Goal: Navigation & Orientation: Find specific page/section

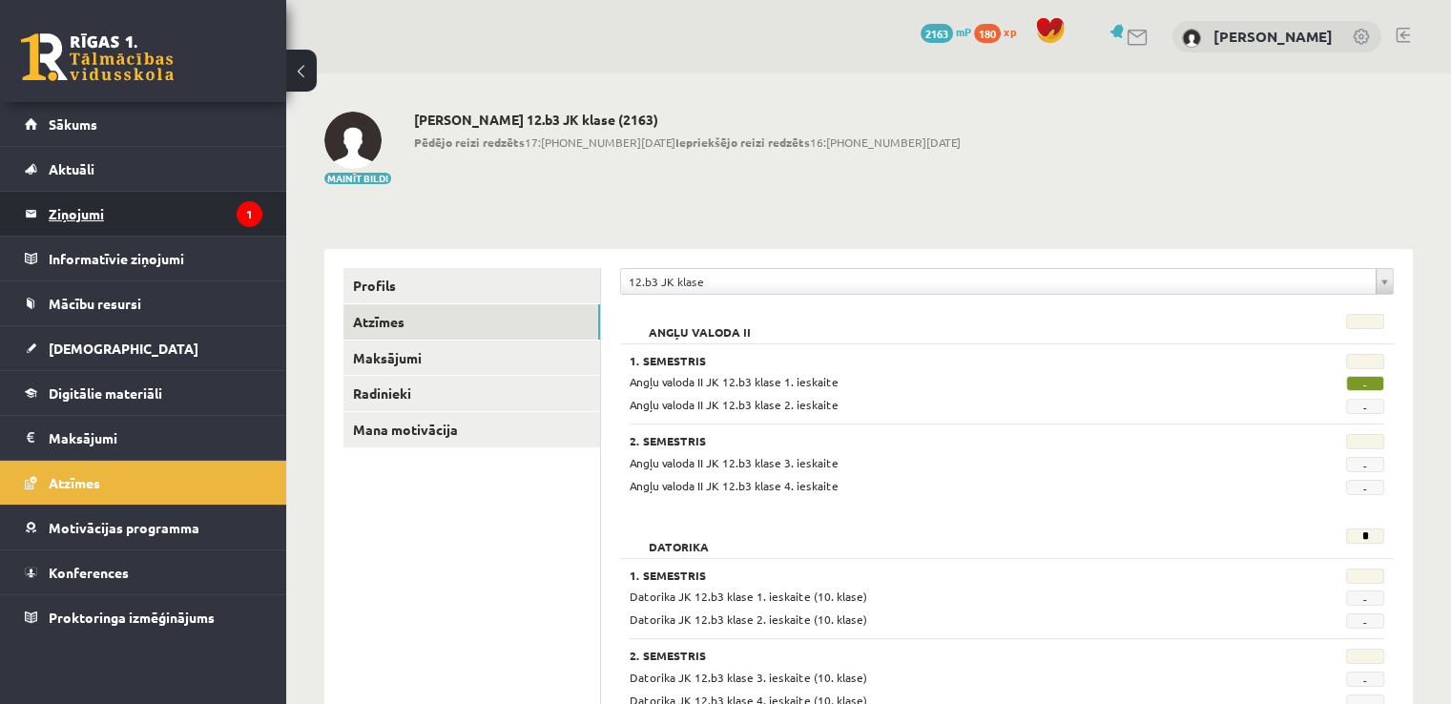
click at [74, 208] on legend "Ziņojumi 1" at bounding box center [156, 214] width 214 height 44
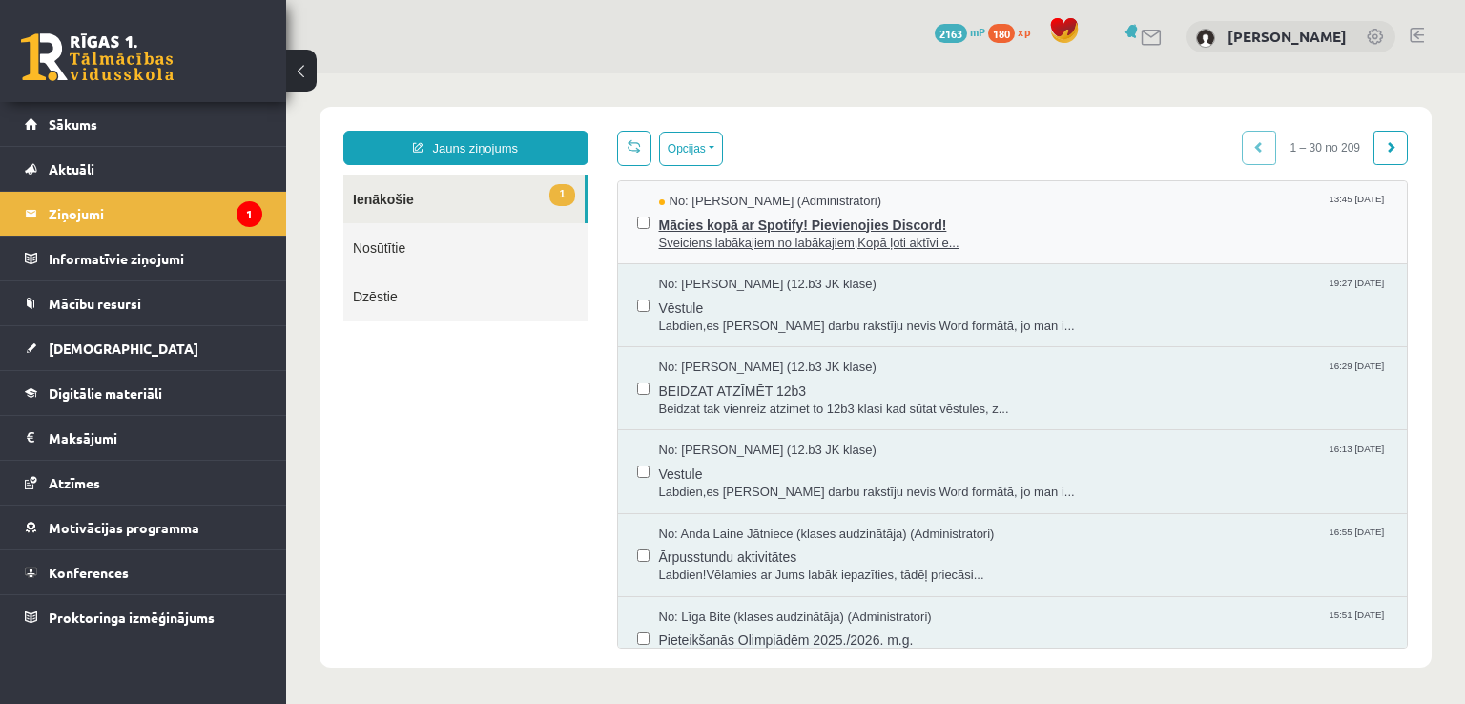
click at [796, 241] on span "Sveiciens labākajiem no labākajiem,Kopā ļoti aktīvi e..." at bounding box center [1024, 244] width 730 height 18
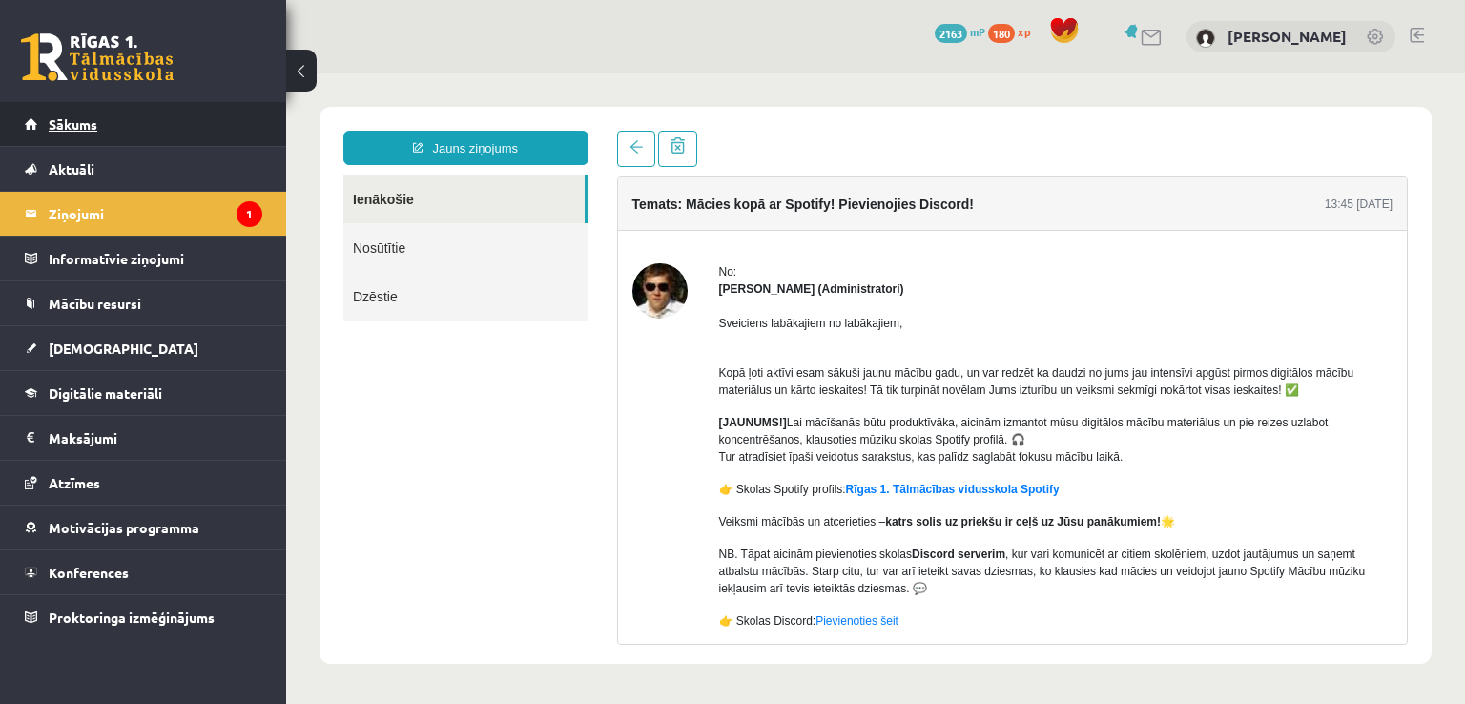
click at [87, 131] on link "Sākums" at bounding box center [144, 124] width 238 height 44
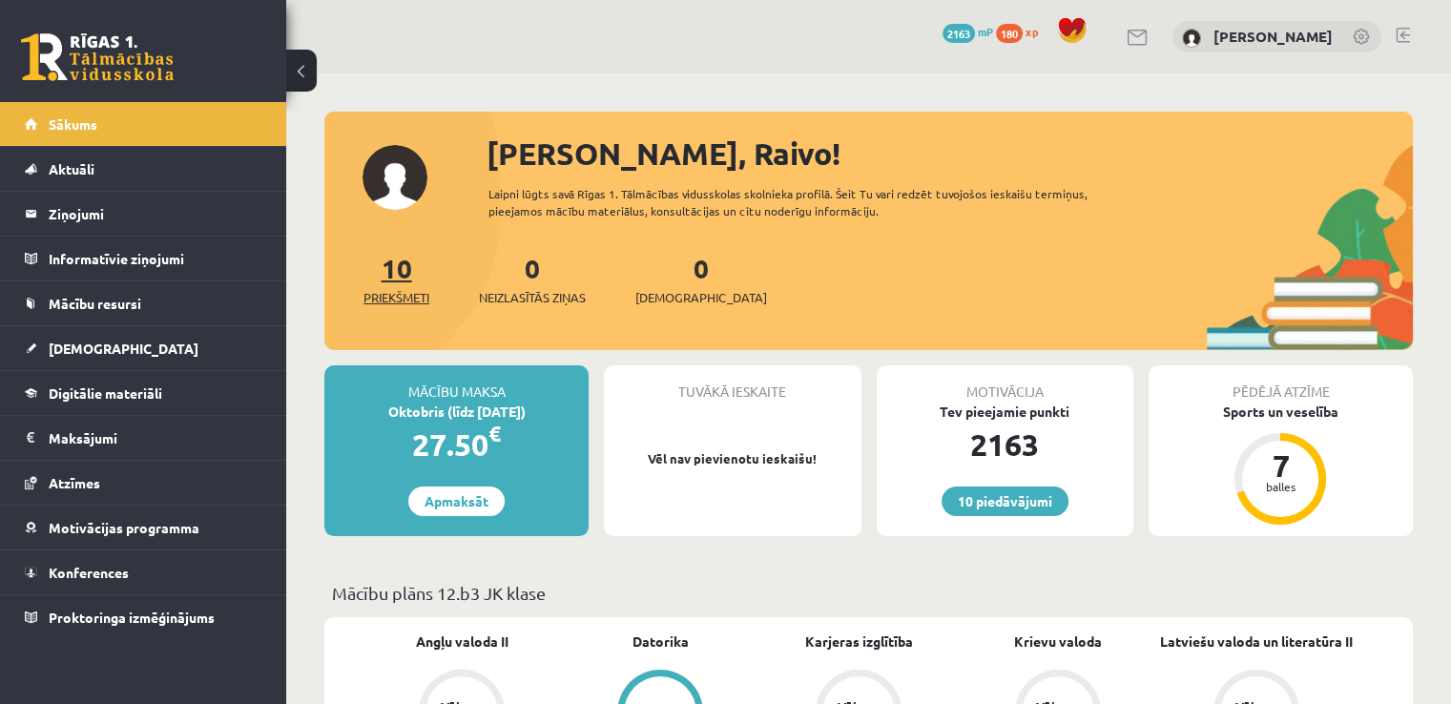
click at [394, 272] on link "10 Priekšmeti" at bounding box center [396, 279] width 66 height 56
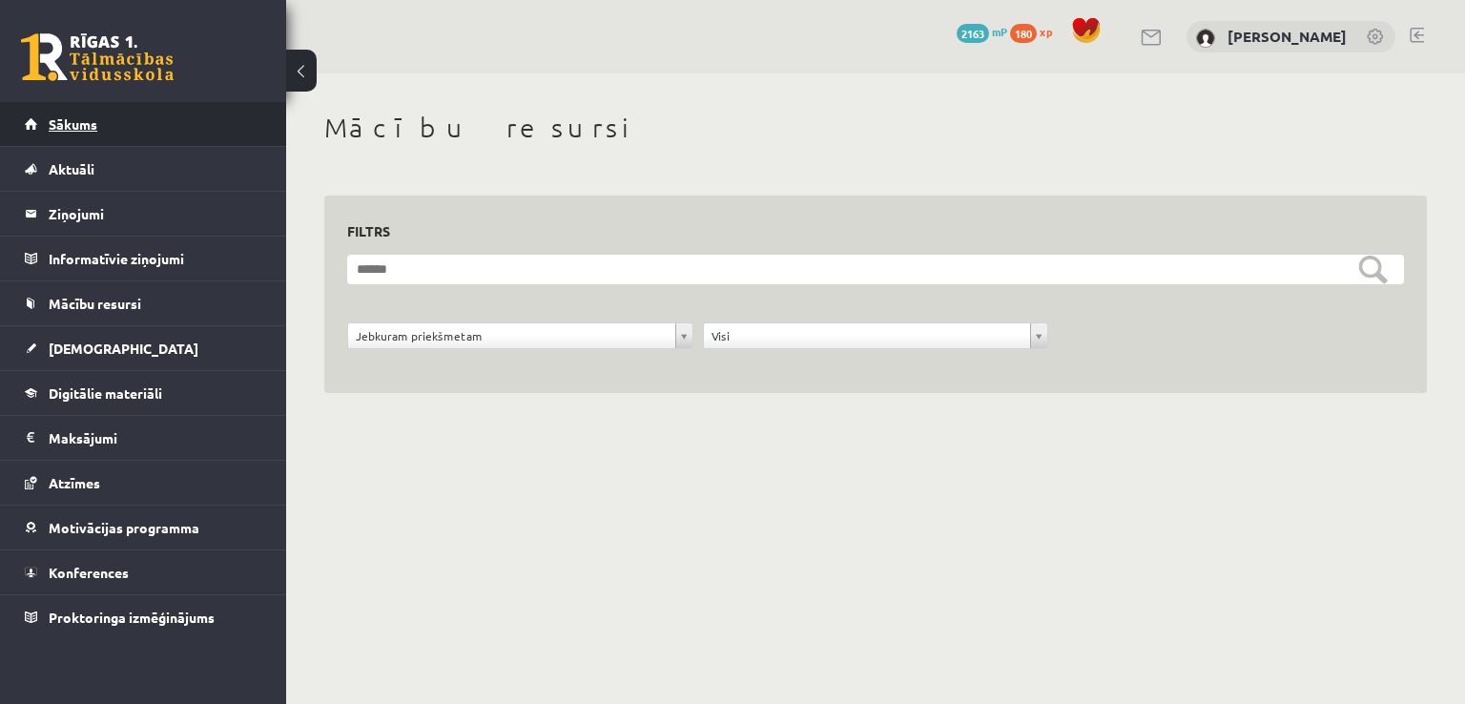
click at [110, 135] on link "Sākums" at bounding box center [144, 124] width 238 height 44
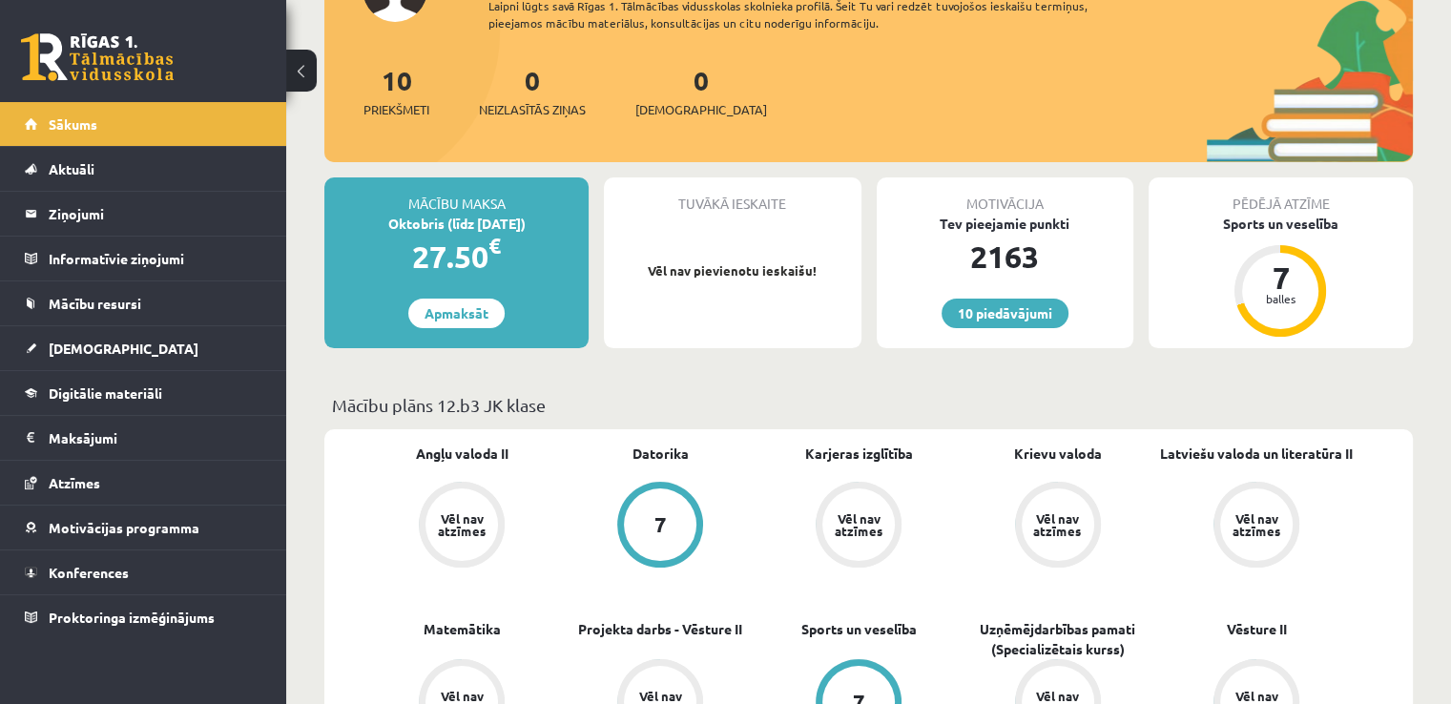
scroll to position [191, 0]
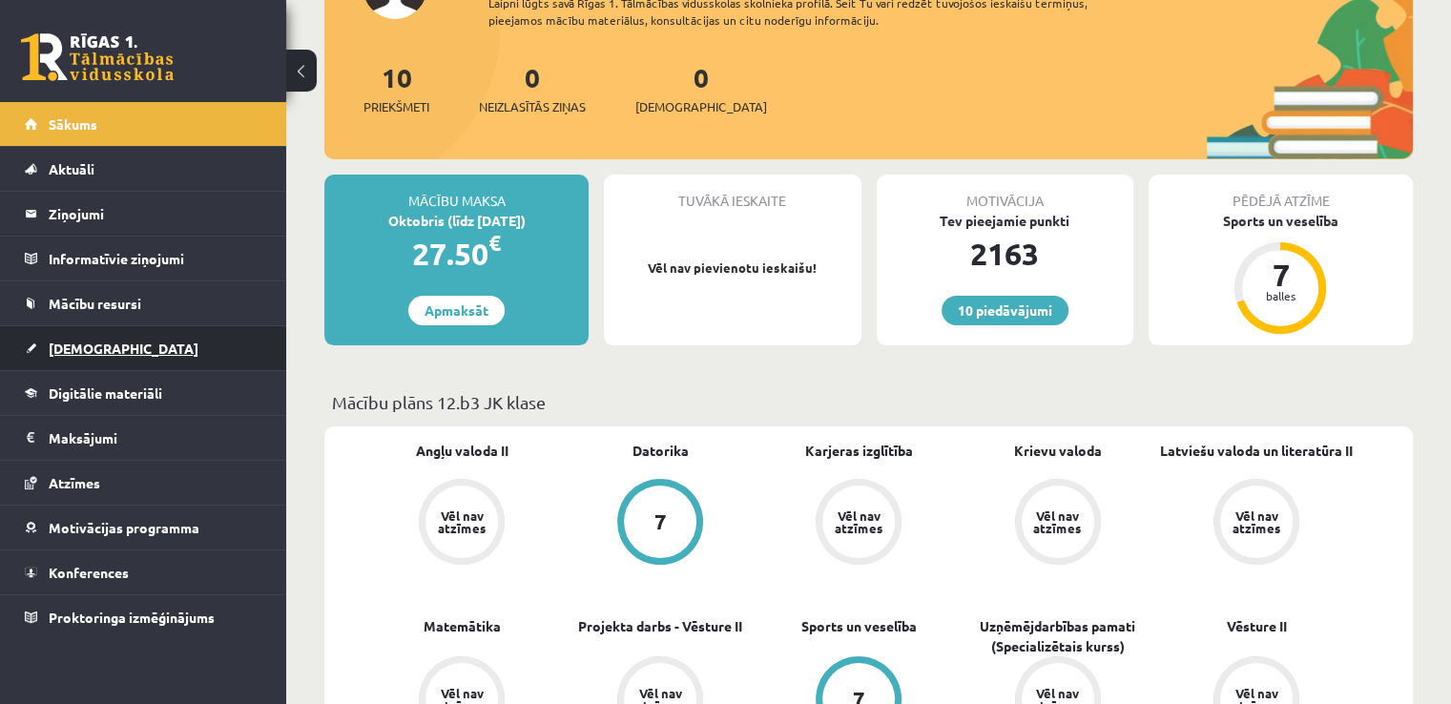
click at [125, 349] on link "[DEMOGRAPHIC_DATA]" at bounding box center [144, 348] width 238 height 44
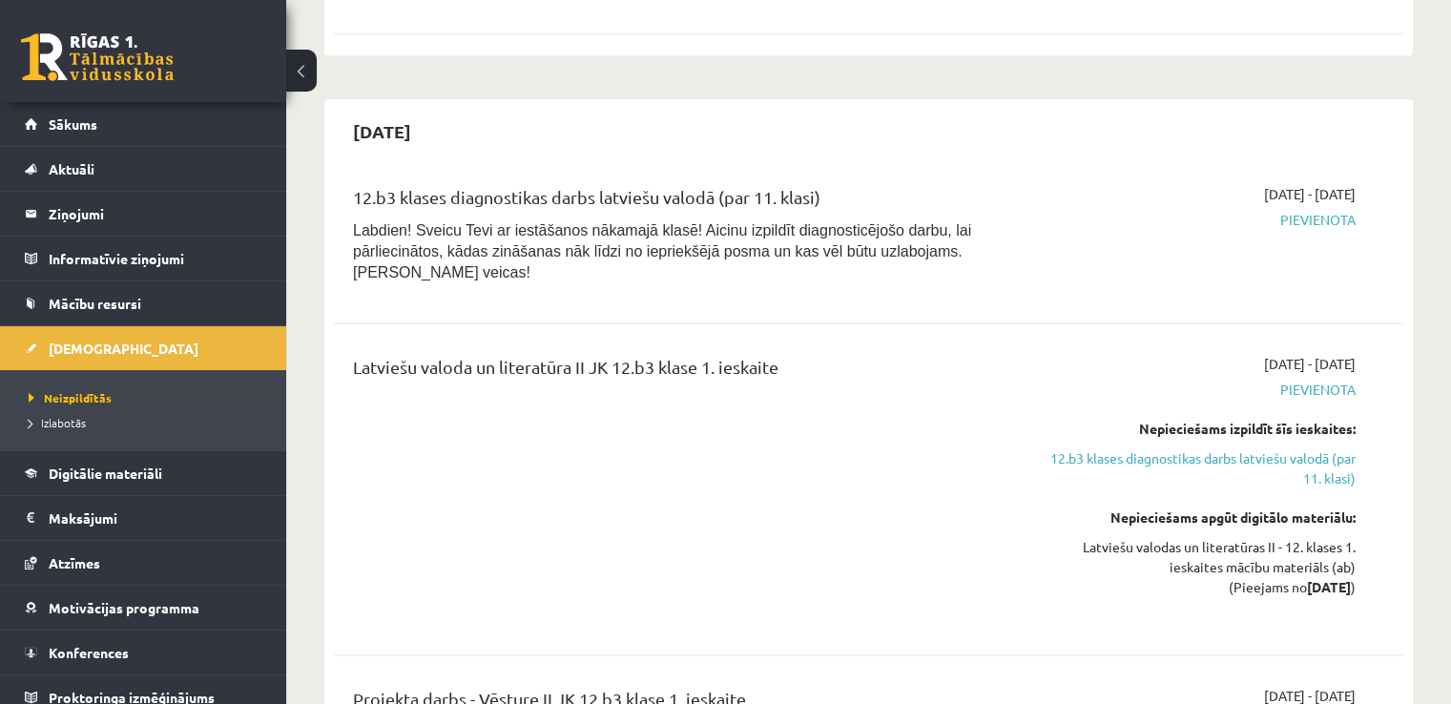
scroll to position [2428, 0]
